Goal: Check status: Check status

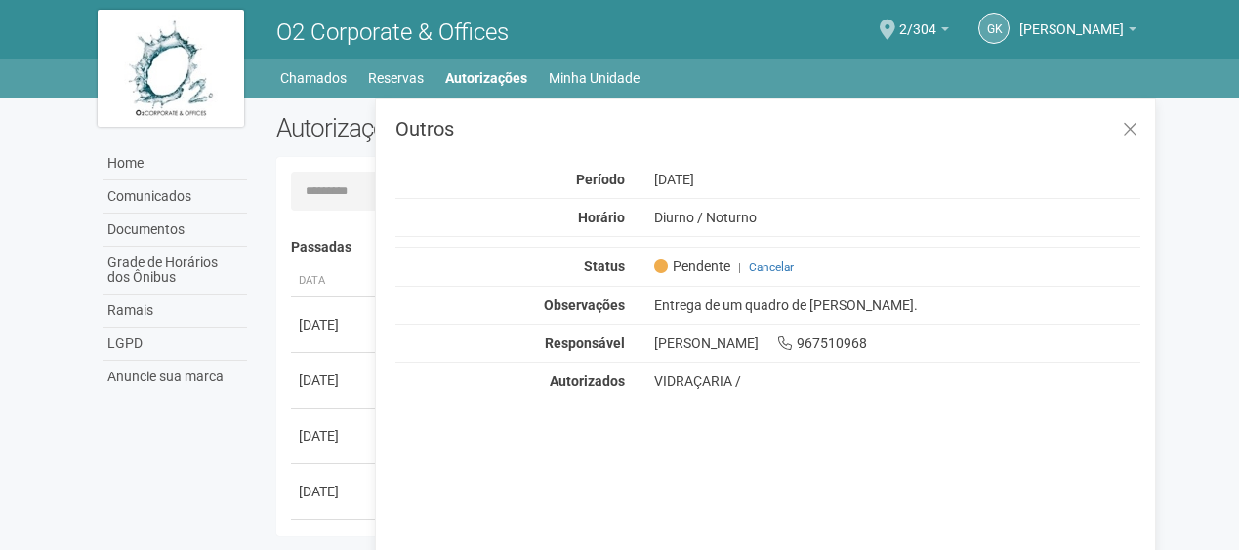
scroll to position [30, 0]
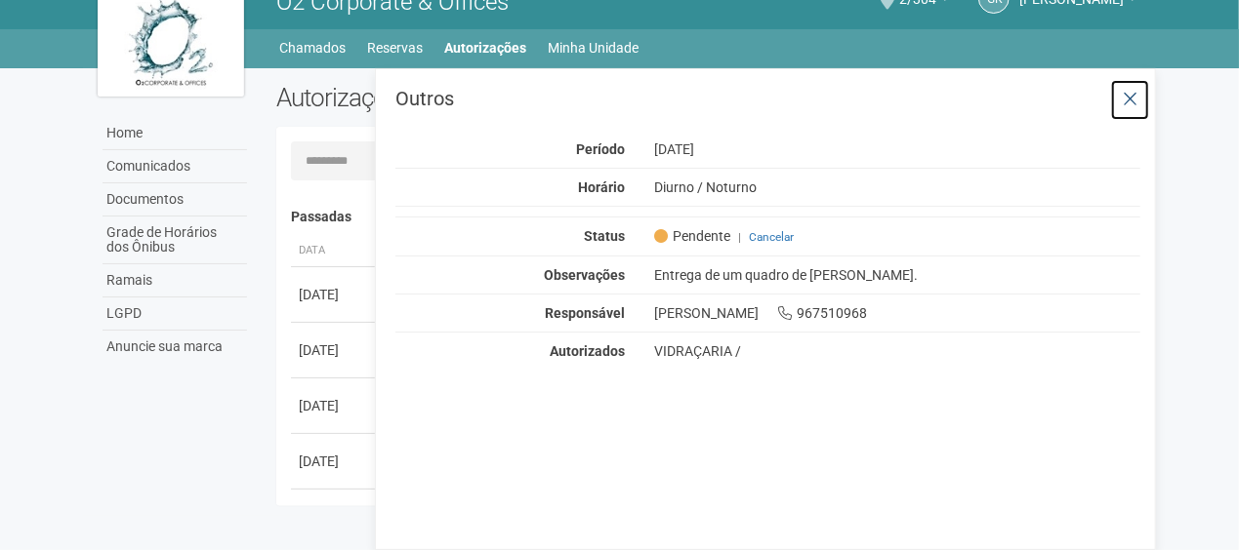
click at [1137, 100] on icon at bounding box center [1129, 100] width 15 height 20
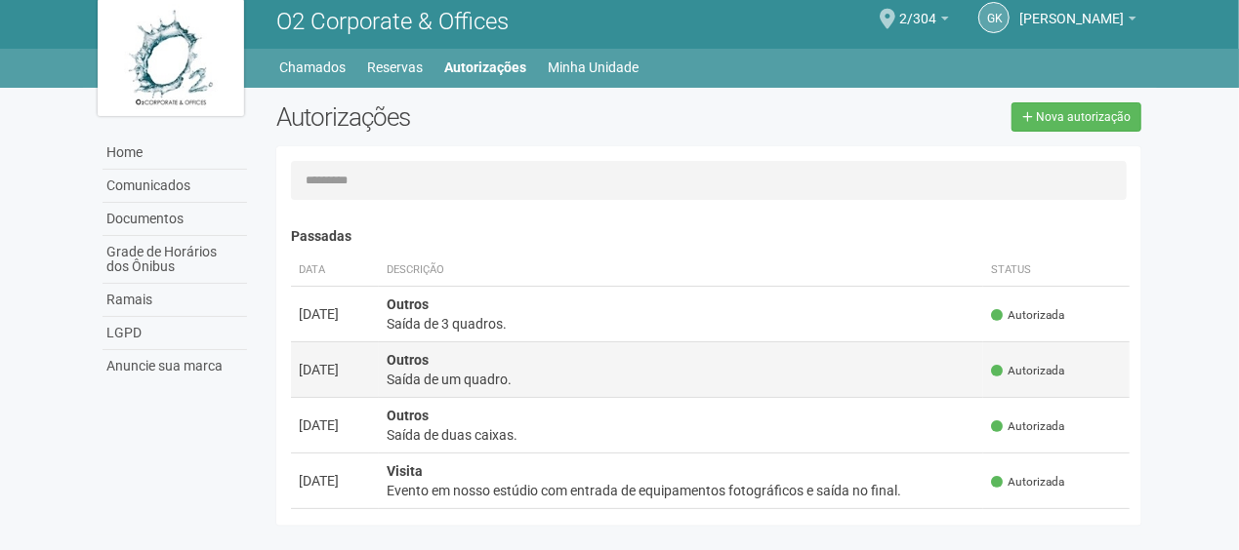
scroll to position [0, 0]
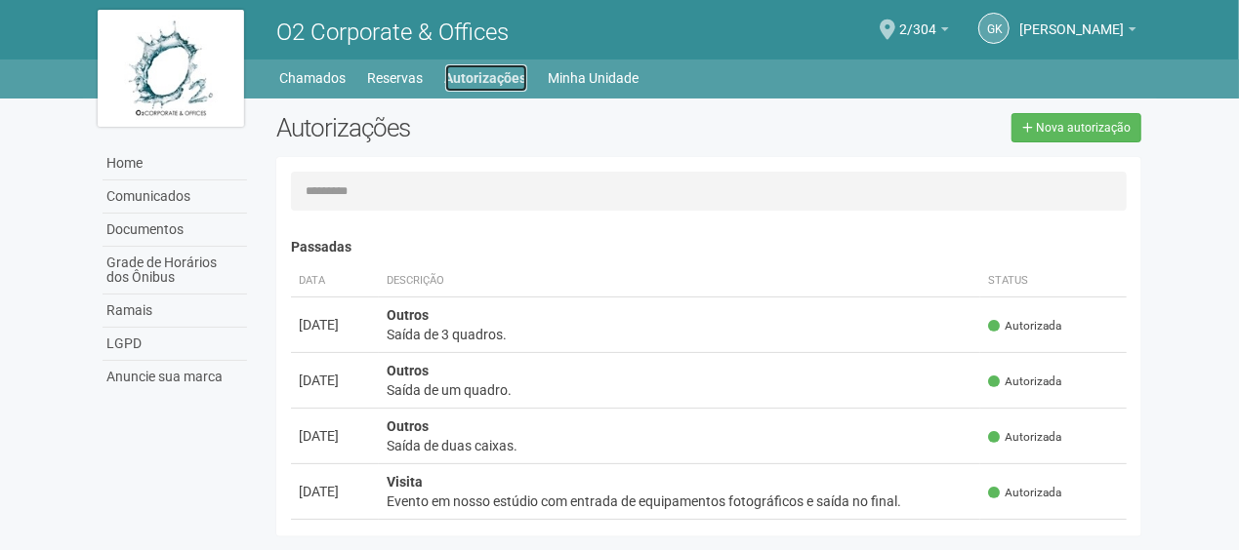
click at [495, 80] on link "Autorizações" at bounding box center [486, 77] width 82 height 27
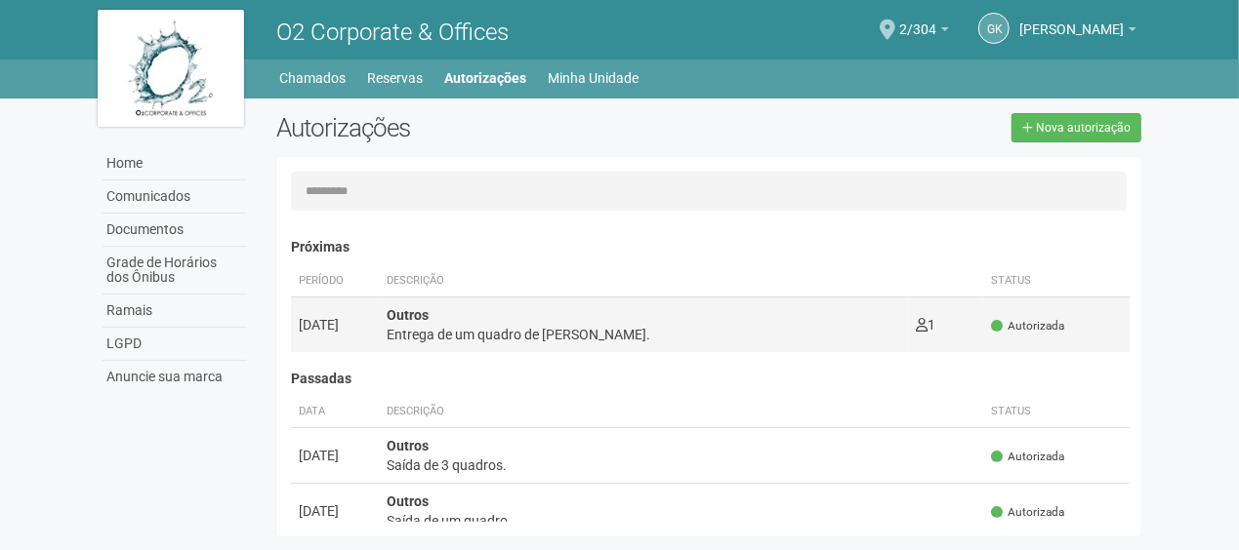
click at [1050, 326] on span "Autorizada" at bounding box center [1027, 326] width 73 height 17
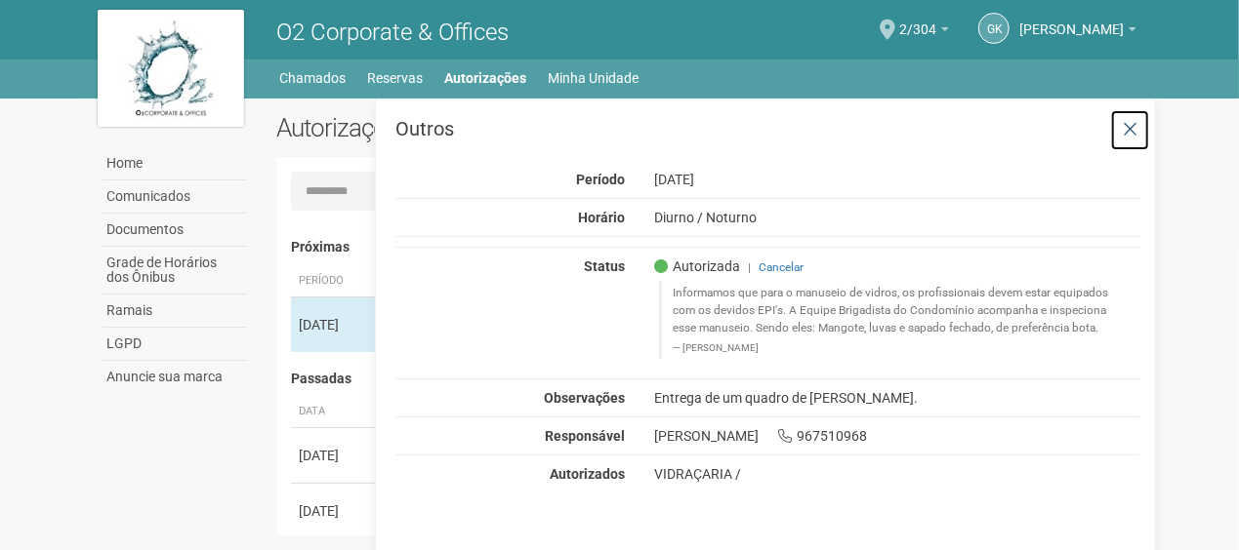
click at [1128, 125] on icon at bounding box center [1129, 130] width 15 height 20
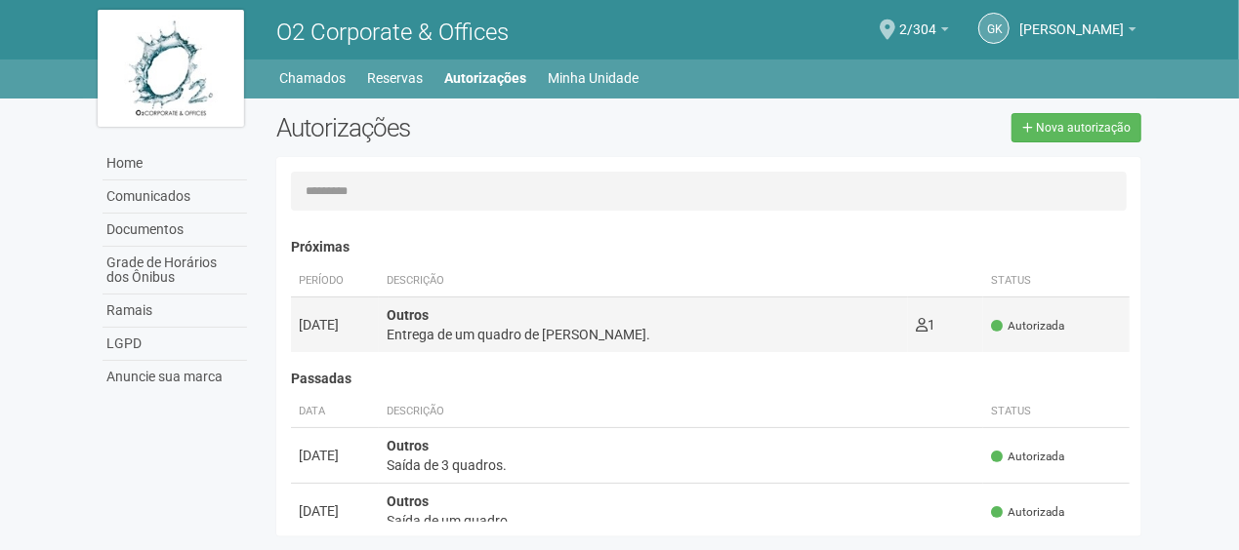
click at [652, 311] on div "Outros Entrega de um quadro de vidro." at bounding box center [642, 324] width 513 height 39
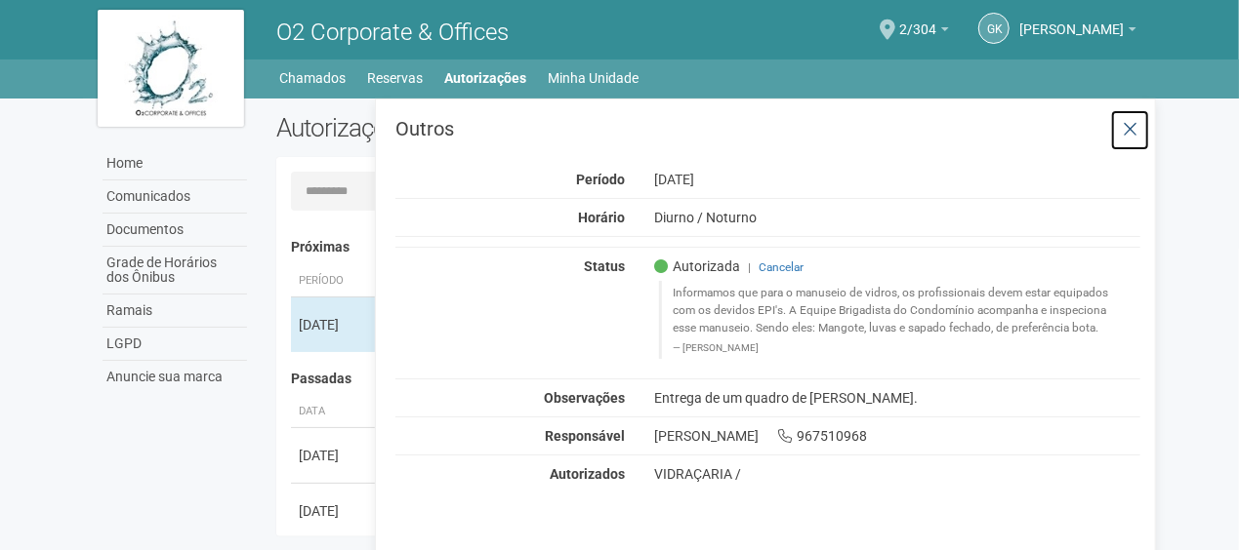
click at [1128, 131] on icon at bounding box center [1129, 130] width 15 height 20
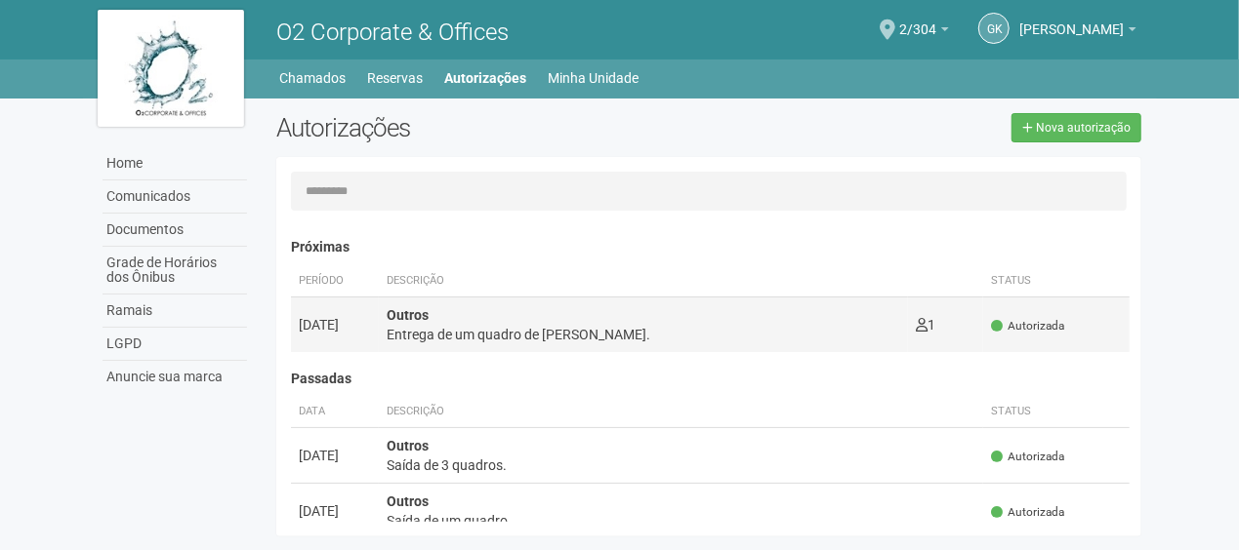
click at [513, 322] on div "Outros Entrega de um quadro de vidro." at bounding box center [642, 324] width 513 height 39
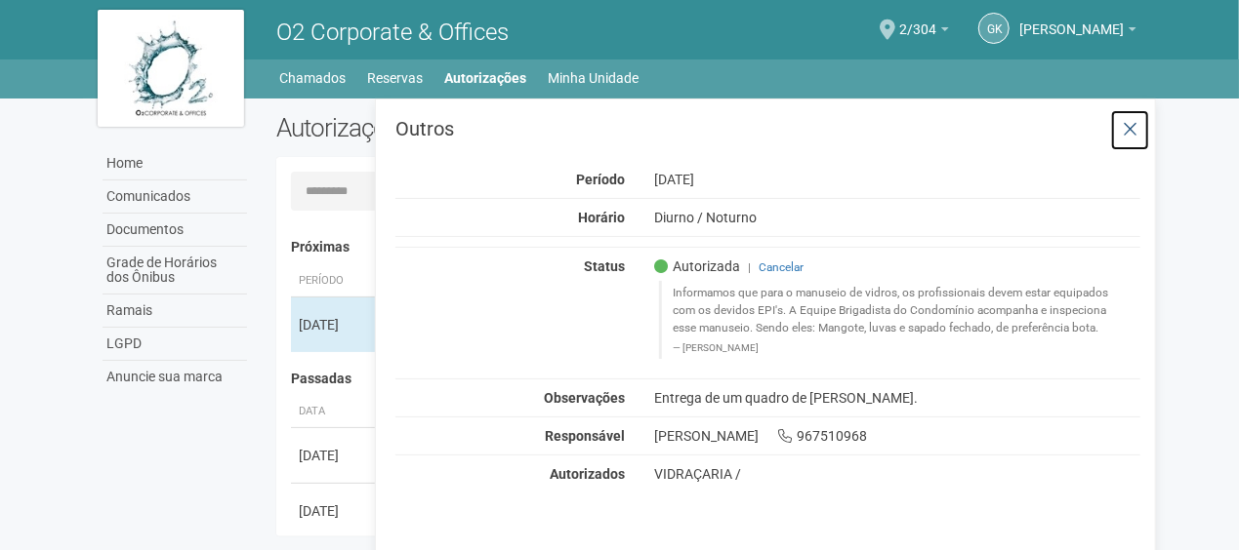
drag, startPoint x: 1126, startPoint y: 124, endPoint x: 1040, endPoint y: 4, distance: 147.6
click at [1125, 124] on icon at bounding box center [1129, 130] width 15 height 20
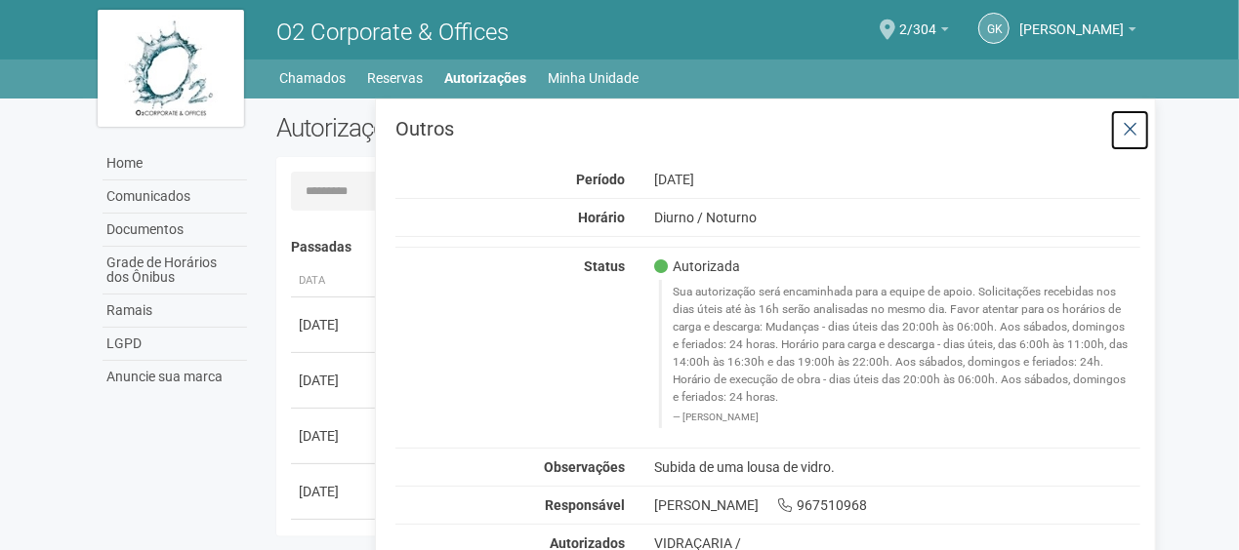
click at [1129, 129] on icon at bounding box center [1129, 130] width 15 height 20
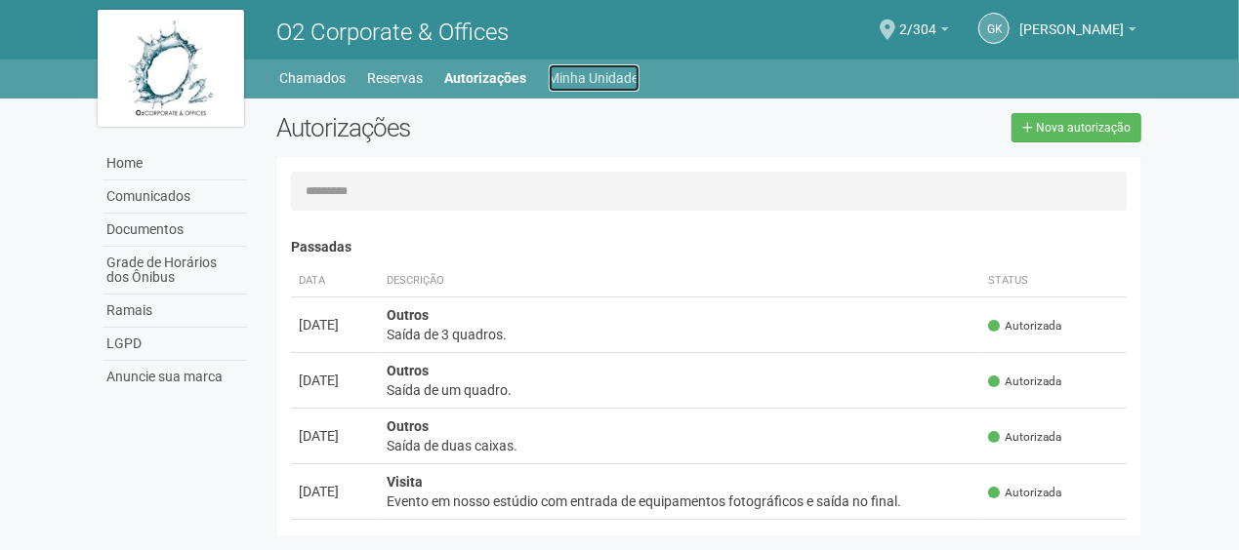
click at [632, 73] on link "Minha Unidade" at bounding box center [594, 77] width 91 height 27
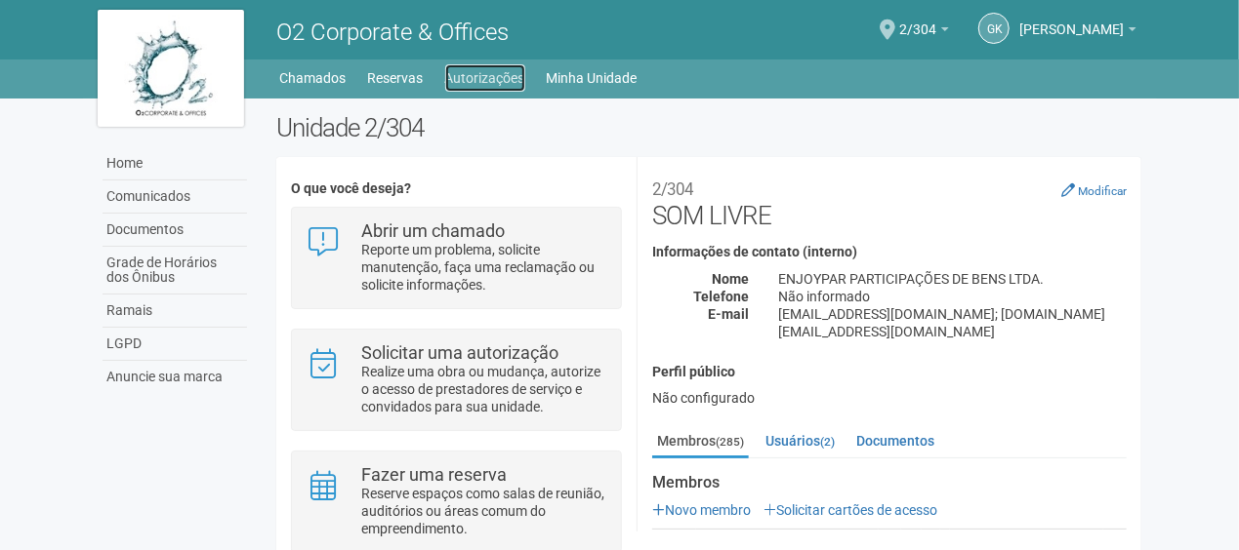
click at [494, 81] on link "Autorizações" at bounding box center [485, 77] width 80 height 27
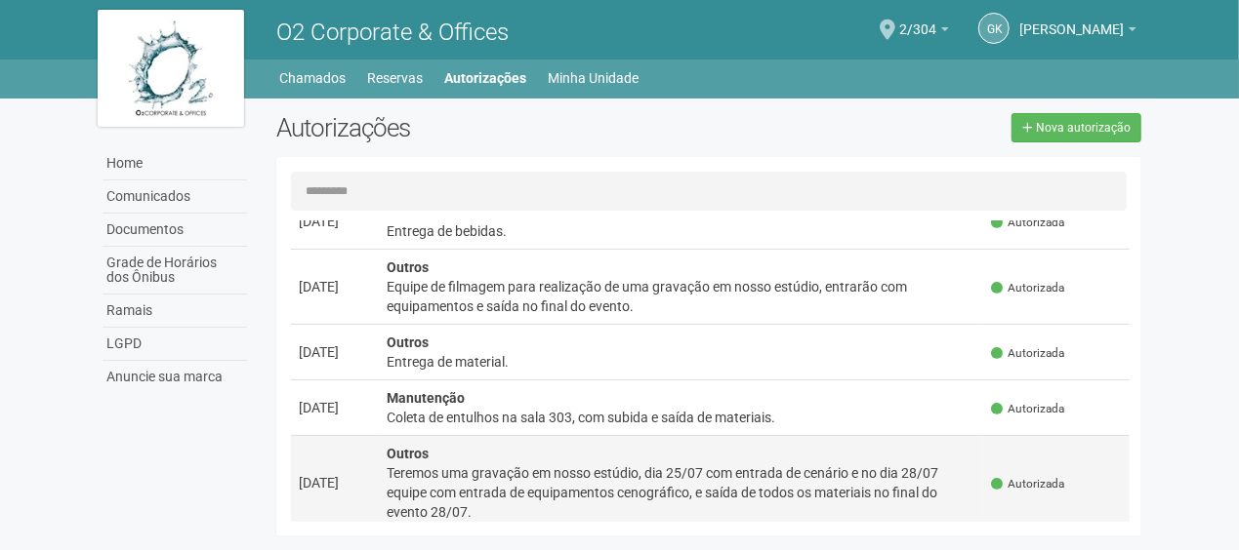
scroll to position [4657, 0]
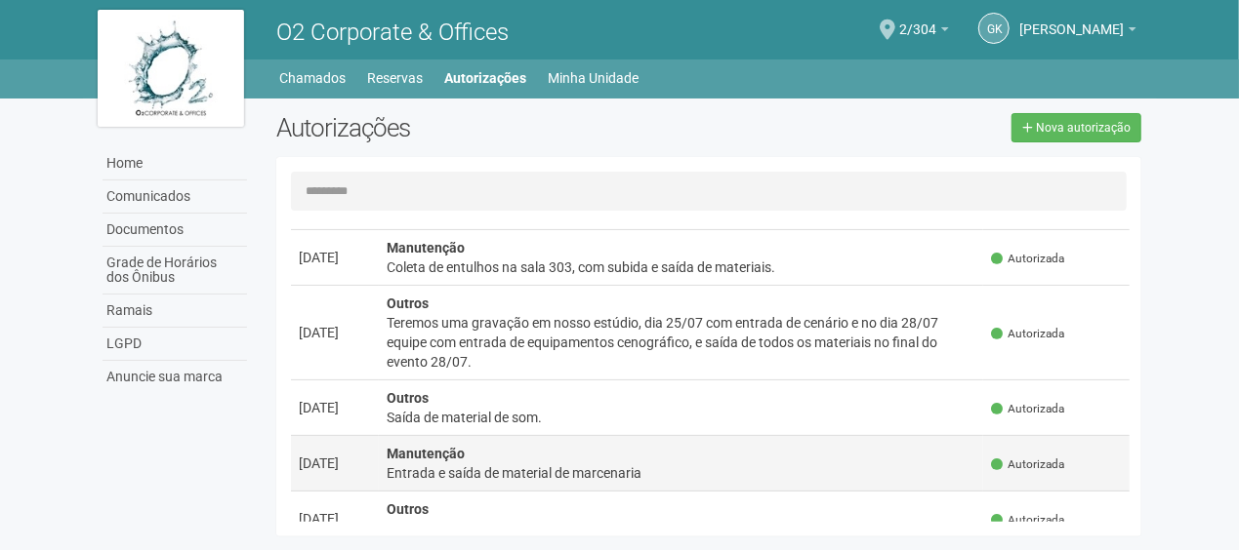
click at [624, 464] on div "Entrada e saída de material de marcenaria" at bounding box center [681, 474] width 590 height 20
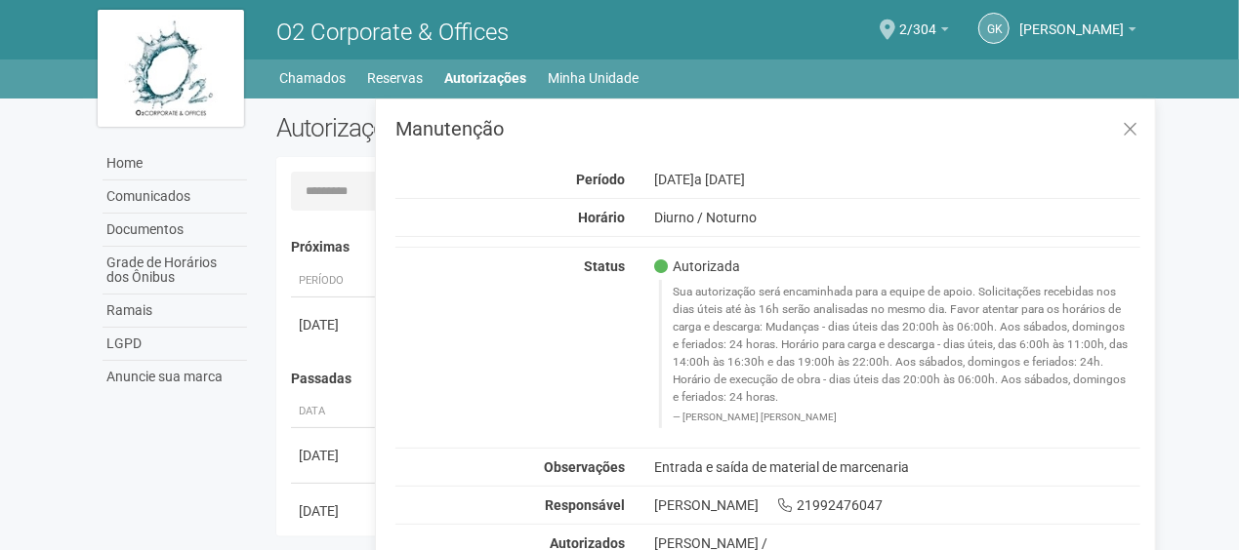
scroll to position [30, 0]
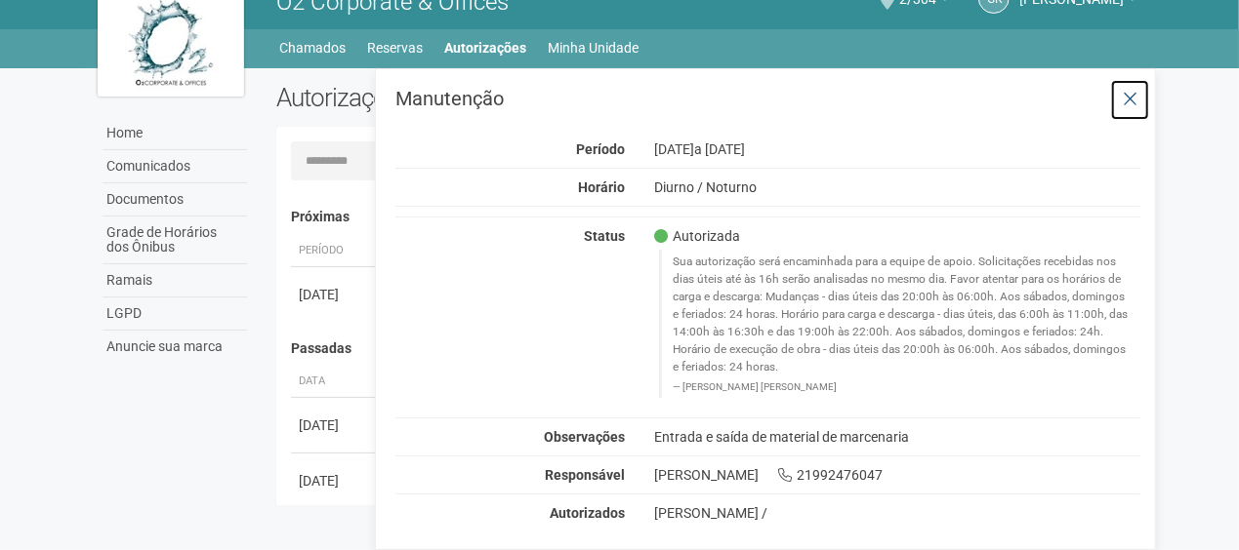
click at [1118, 96] on button at bounding box center [1130, 100] width 40 height 42
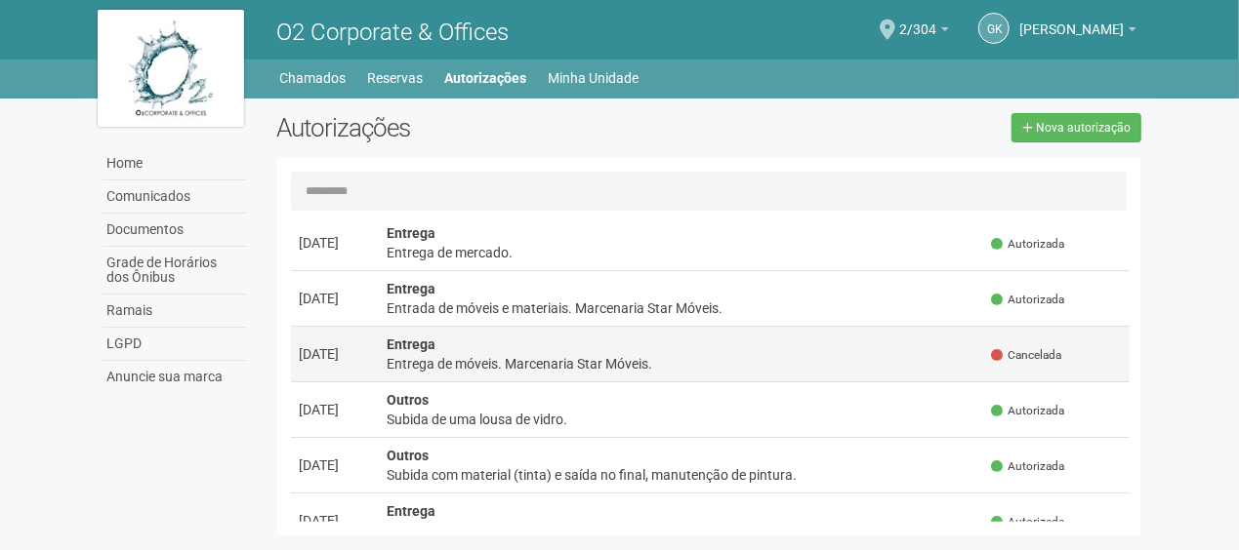
scroll to position [3123, 0]
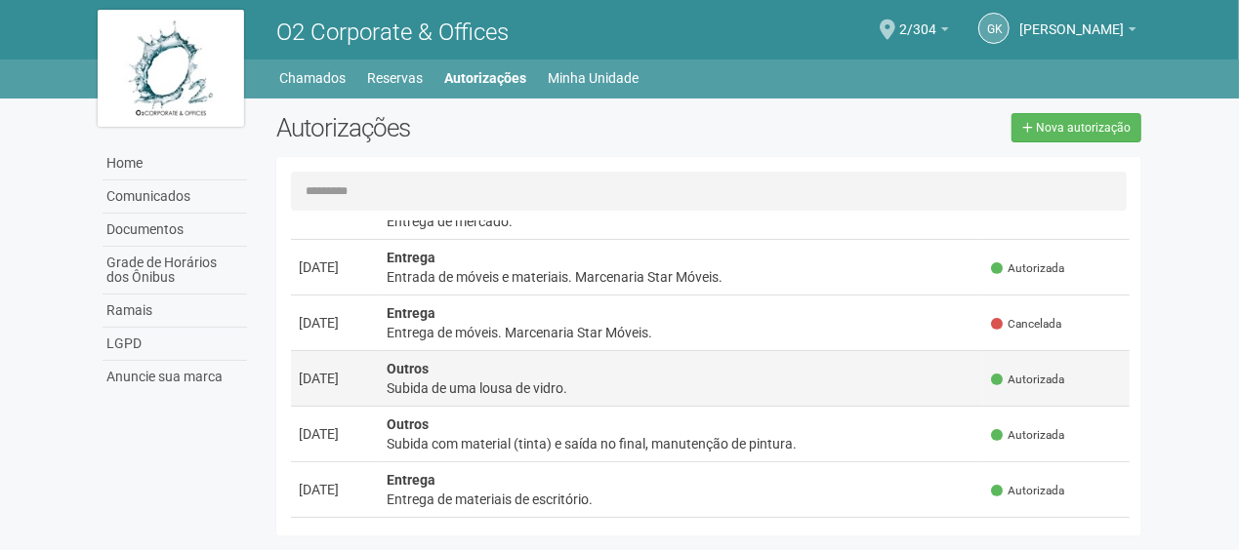
click at [564, 379] on div "Subida de uma lousa de vidro." at bounding box center [681, 389] width 590 height 20
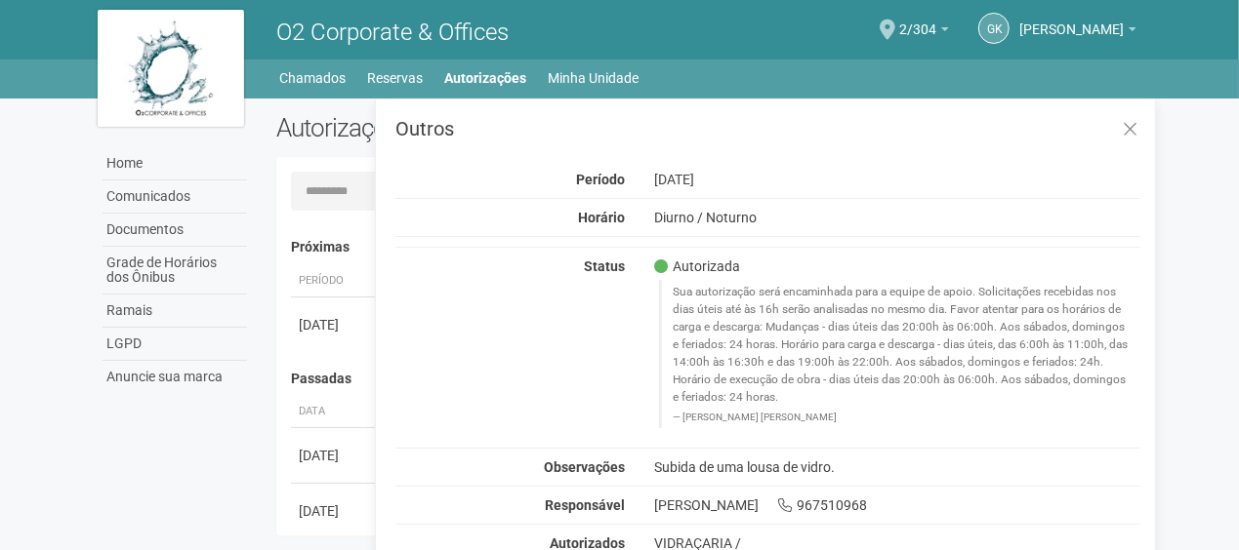
scroll to position [30, 0]
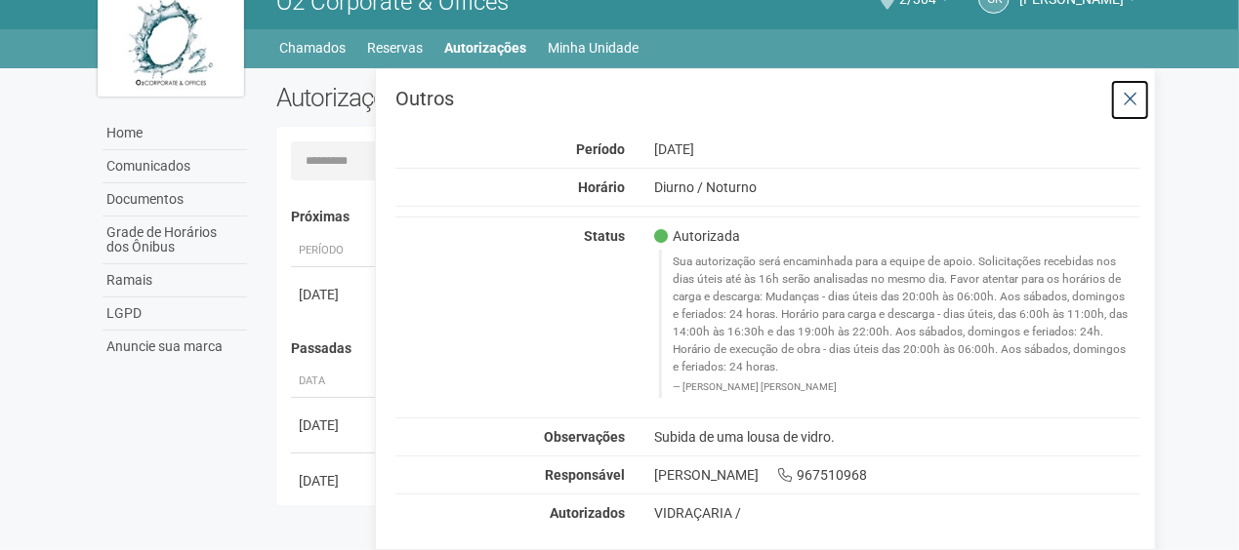
drag, startPoint x: 1140, startPoint y: 97, endPoint x: 1130, endPoint y: 88, distance: 13.1
click at [1140, 97] on button at bounding box center [1130, 100] width 40 height 42
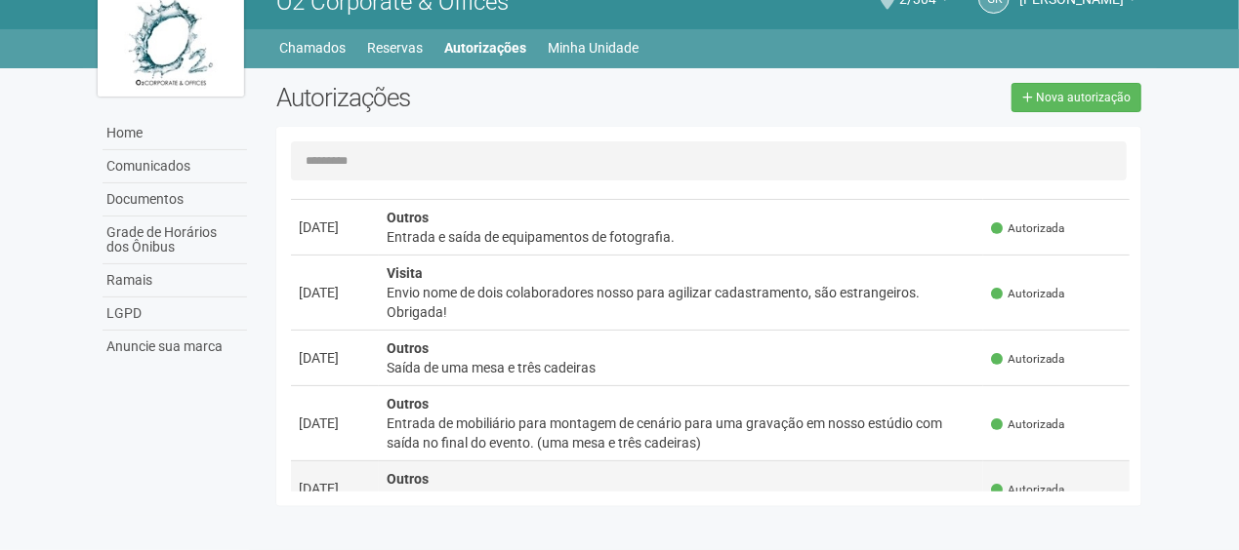
scroll to position [3806, 0]
